Goal: Task Accomplishment & Management: Complete application form

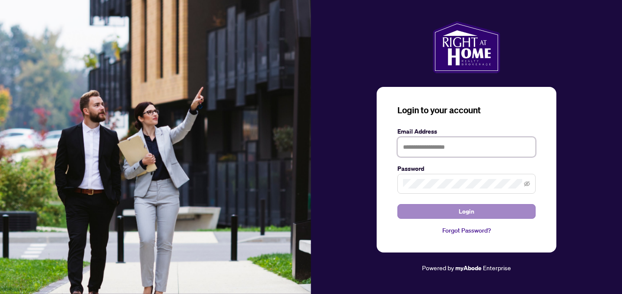
type input "**********"
click at [454, 210] on button "Login" at bounding box center [466, 211] width 138 height 15
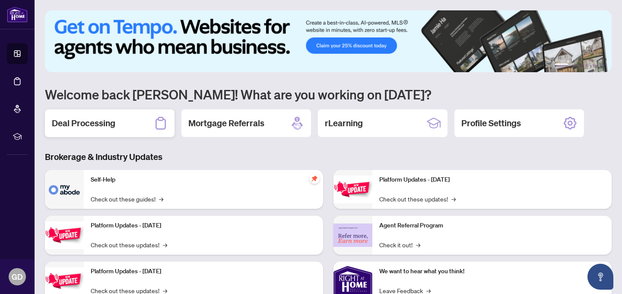
click at [121, 123] on div "Deal Processing" at bounding box center [110, 123] width 130 height 28
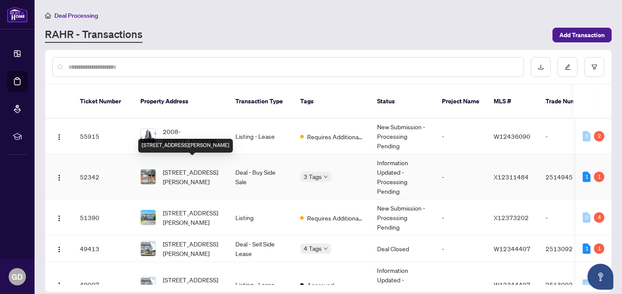
click at [184, 170] on span "[STREET_ADDRESS][PERSON_NAME]" at bounding box center [192, 176] width 59 height 19
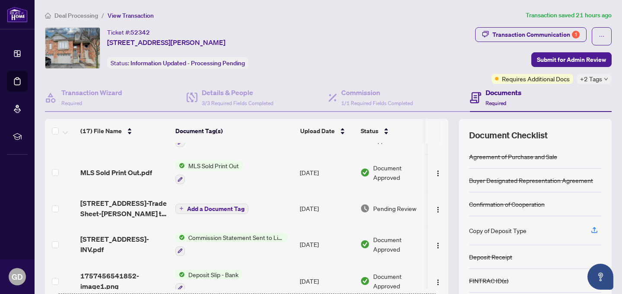
scroll to position [177, 0]
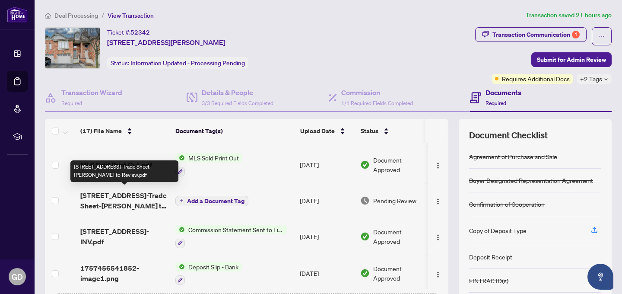
click at [143, 203] on span "[STREET_ADDRESS]-Trade Sheet-[PERSON_NAME] to Review.pdf" at bounding box center [124, 200] width 88 height 21
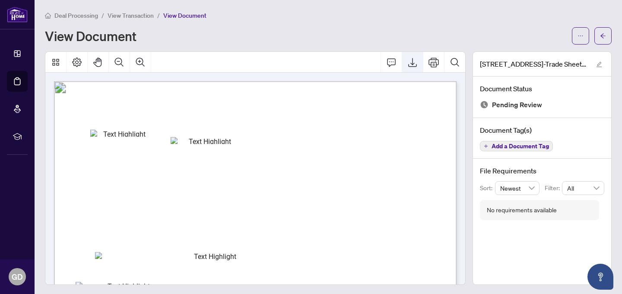
click at [414, 62] on icon "Export" at bounding box center [412, 62] width 10 height 10
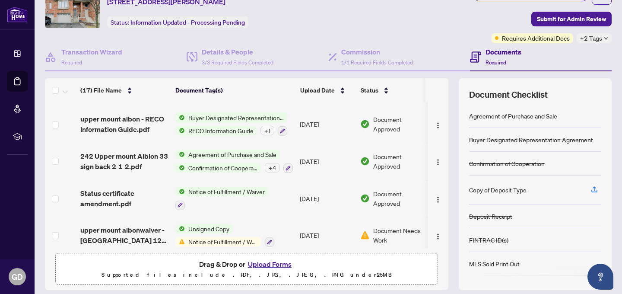
scroll to position [68, 0]
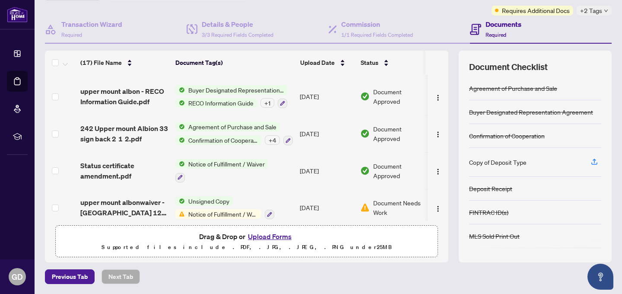
click at [257, 237] on button "Upload Forms" at bounding box center [269, 236] width 49 height 11
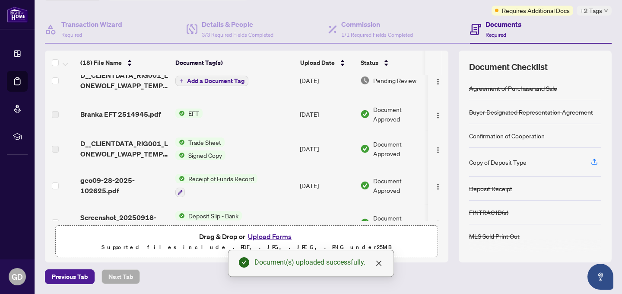
scroll to position [0, 0]
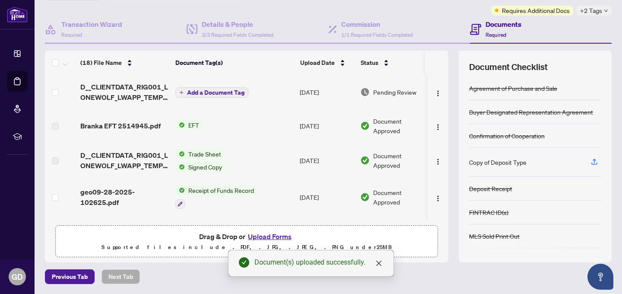
click at [217, 92] on span "Add a Document Tag" at bounding box center [215, 92] width 57 height 6
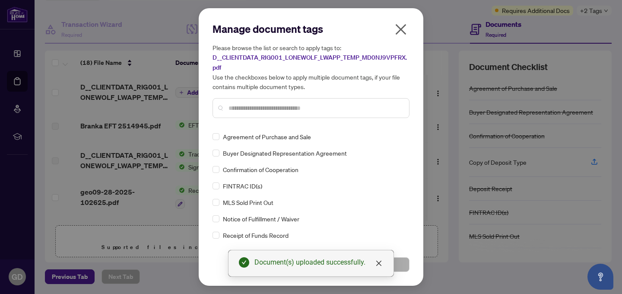
click at [248, 106] on input "text" at bounding box center [316, 108] width 174 height 10
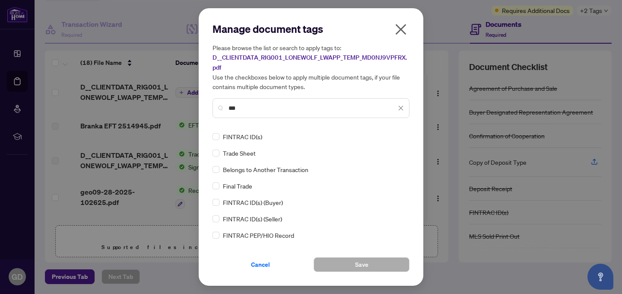
type input "***"
click at [361, 264] on span "Save" at bounding box center [361, 264] width 13 height 14
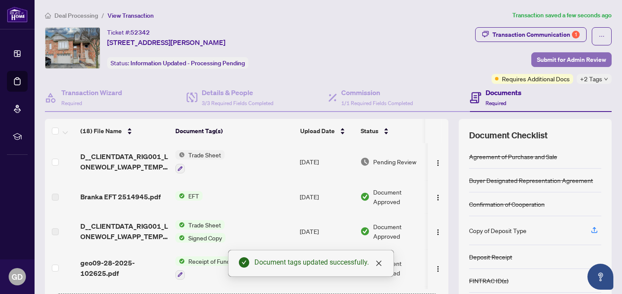
click at [571, 59] on span "Submit for Admin Review" at bounding box center [571, 60] width 69 height 14
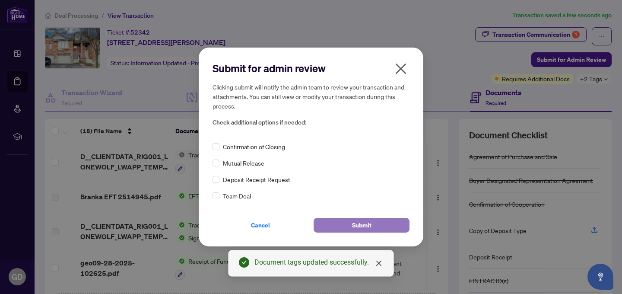
click at [368, 226] on span "Submit" at bounding box center [361, 225] width 19 height 14
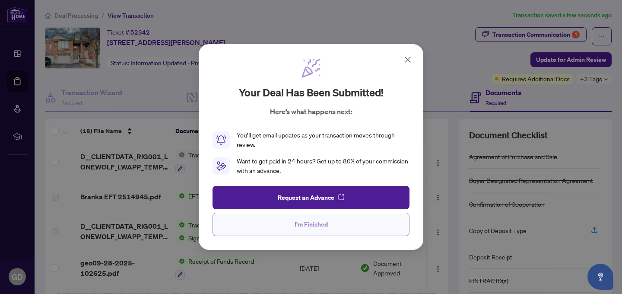
click at [304, 224] on span "I'm Finished" at bounding box center [311, 224] width 33 height 14
